Goal: Task Accomplishment & Management: Use online tool/utility

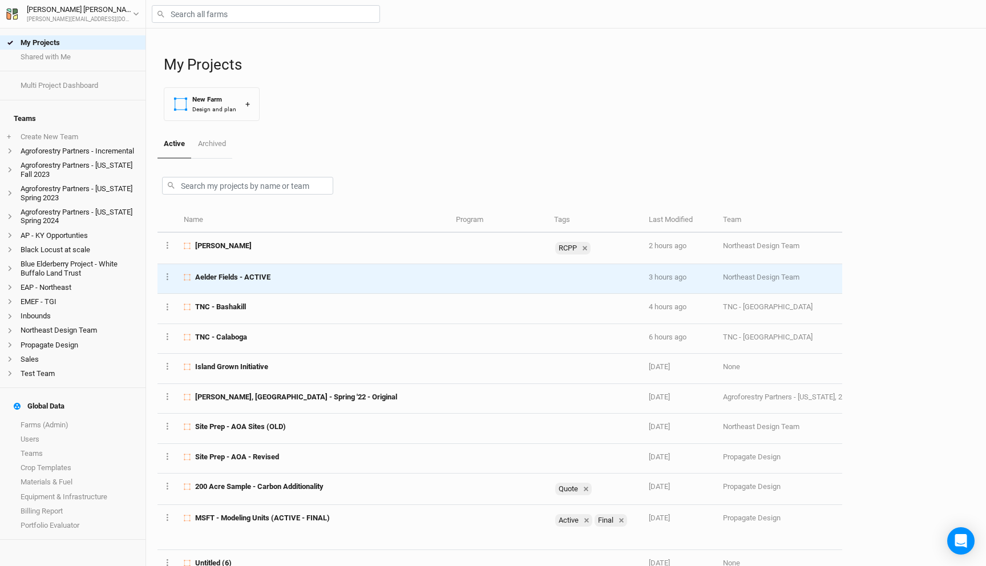
click at [300, 281] on div "Aelder Fields - ACTIVE" at bounding box center [313, 277] width 259 height 10
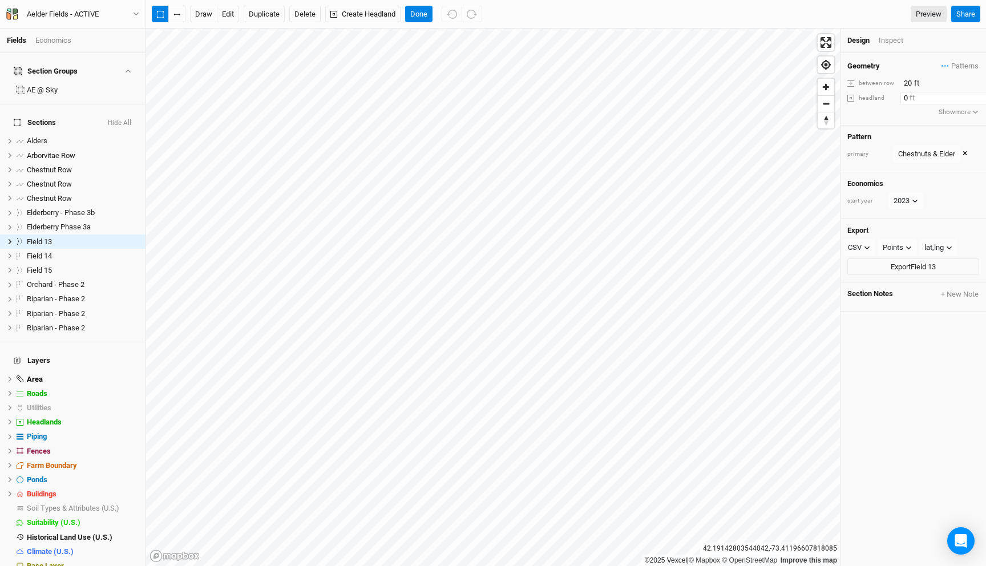
click at [905, 98] on input "0" at bounding box center [950, 98] width 99 height 13
type input "10"
click at [964, 99] on button "Flip Outside" at bounding box center [958, 98] width 42 height 13
click at [418, 17] on button "Done" at bounding box center [418, 14] width 27 height 17
click at [903, 97] on input "0" at bounding box center [950, 98] width 99 height 13
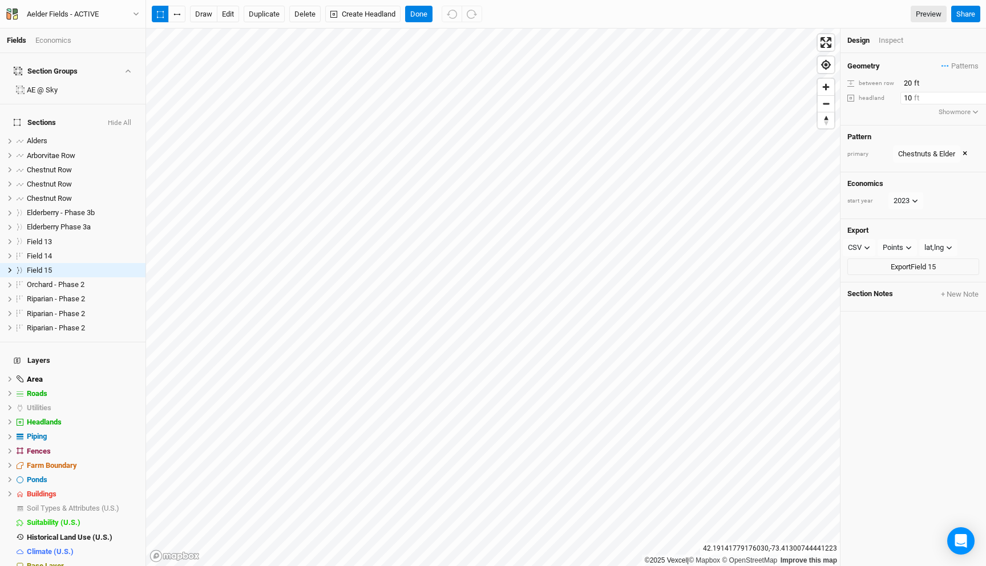
type input "10"
click at [946, 100] on button "Flip Outside" at bounding box center [958, 98] width 42 height 13
click at [416, 14] on button "Done" at bounding box center [418, 14] width 27 height 17
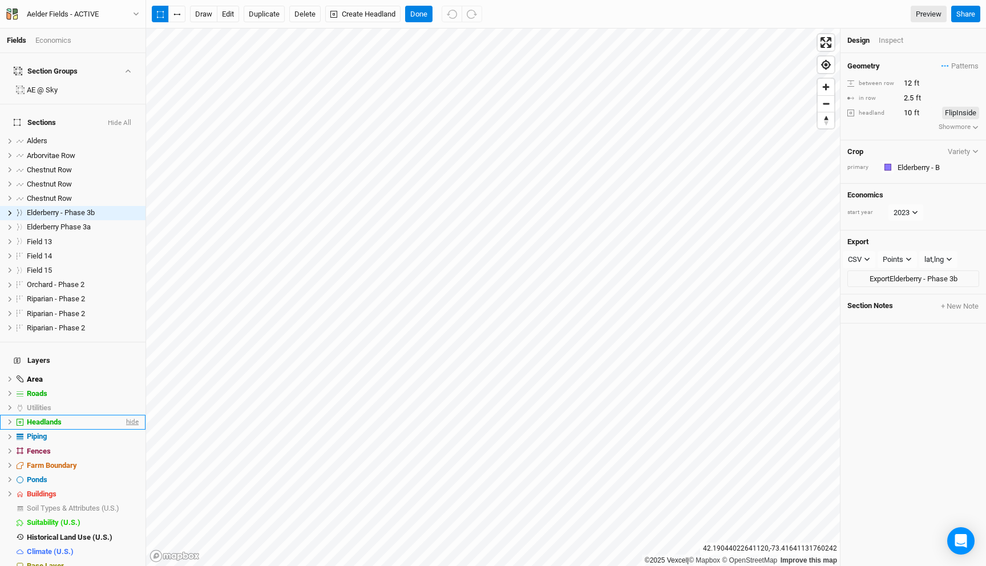
click at [128, 415] on span "hide" at bounding box center [131, 422] width 15 height 14
click at [136, 386] on span "hide" at bounding box center [131, 393] width 15 height 14
click at [424, 13] on button "Done" at bounding box center [418, 14] width 27 height 17
